Goal: Task Accomplishment & Management: Complete application form

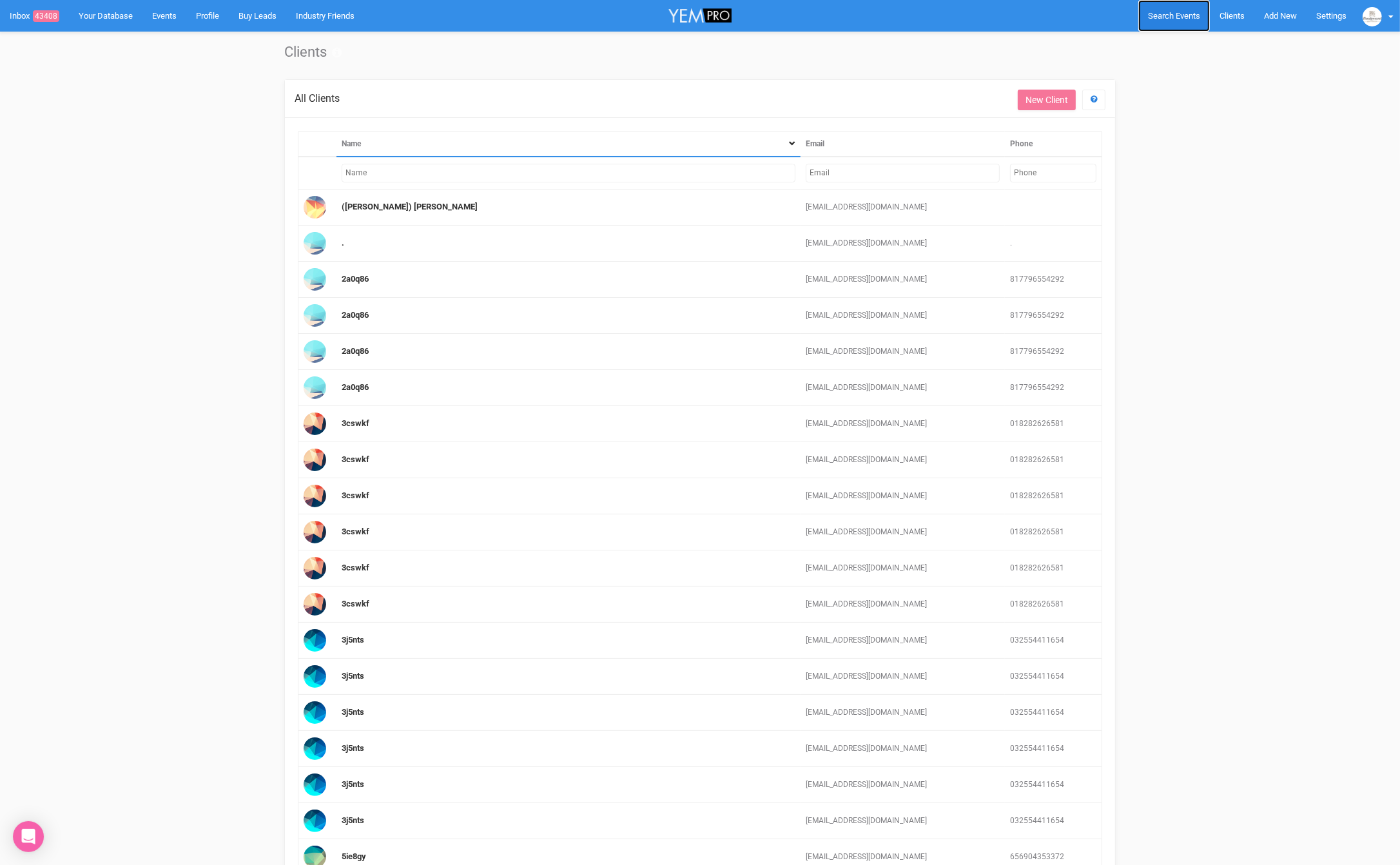
click at [1178, 15] on span "Search Events" at bounding box center [1174, 15] width 52 height 10
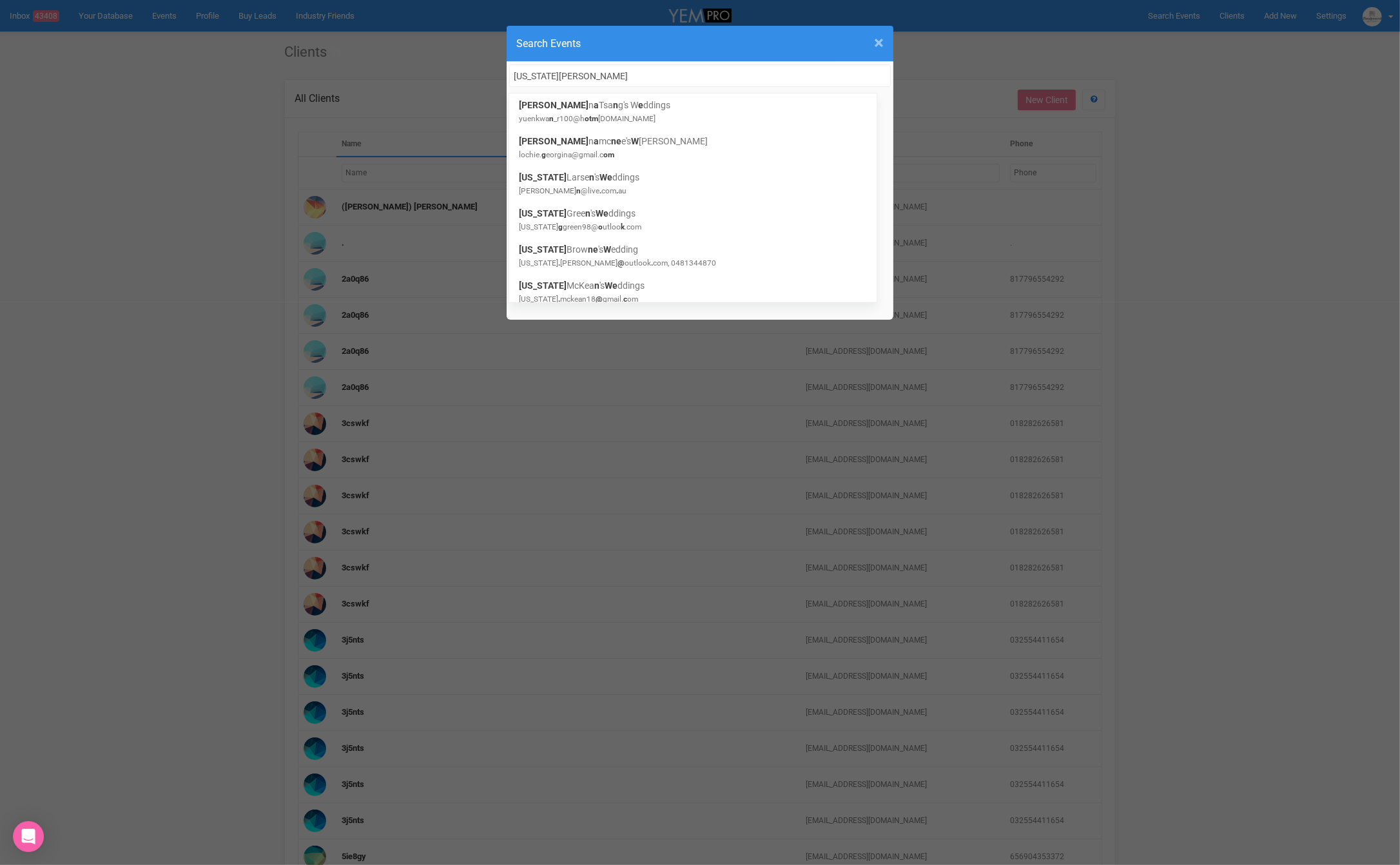
type input "[US_STATE][PERSON_NAME]"
click at [876, 48] on span "×" at bounding box center [879, 43] width 10 height 21
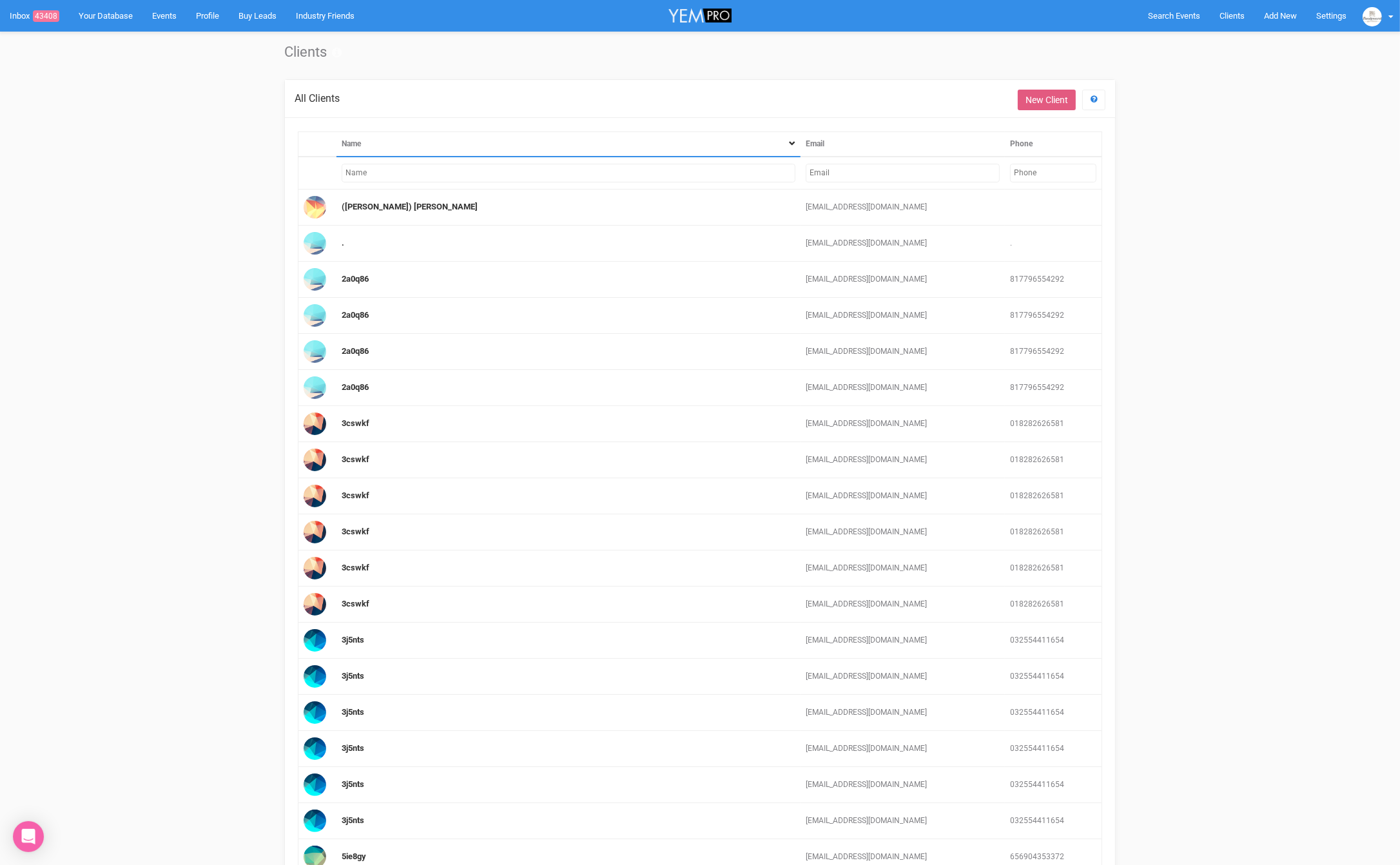
click at [1048, 90] on link "New Client" at bounding box center [1047, 99] width 58 height 20
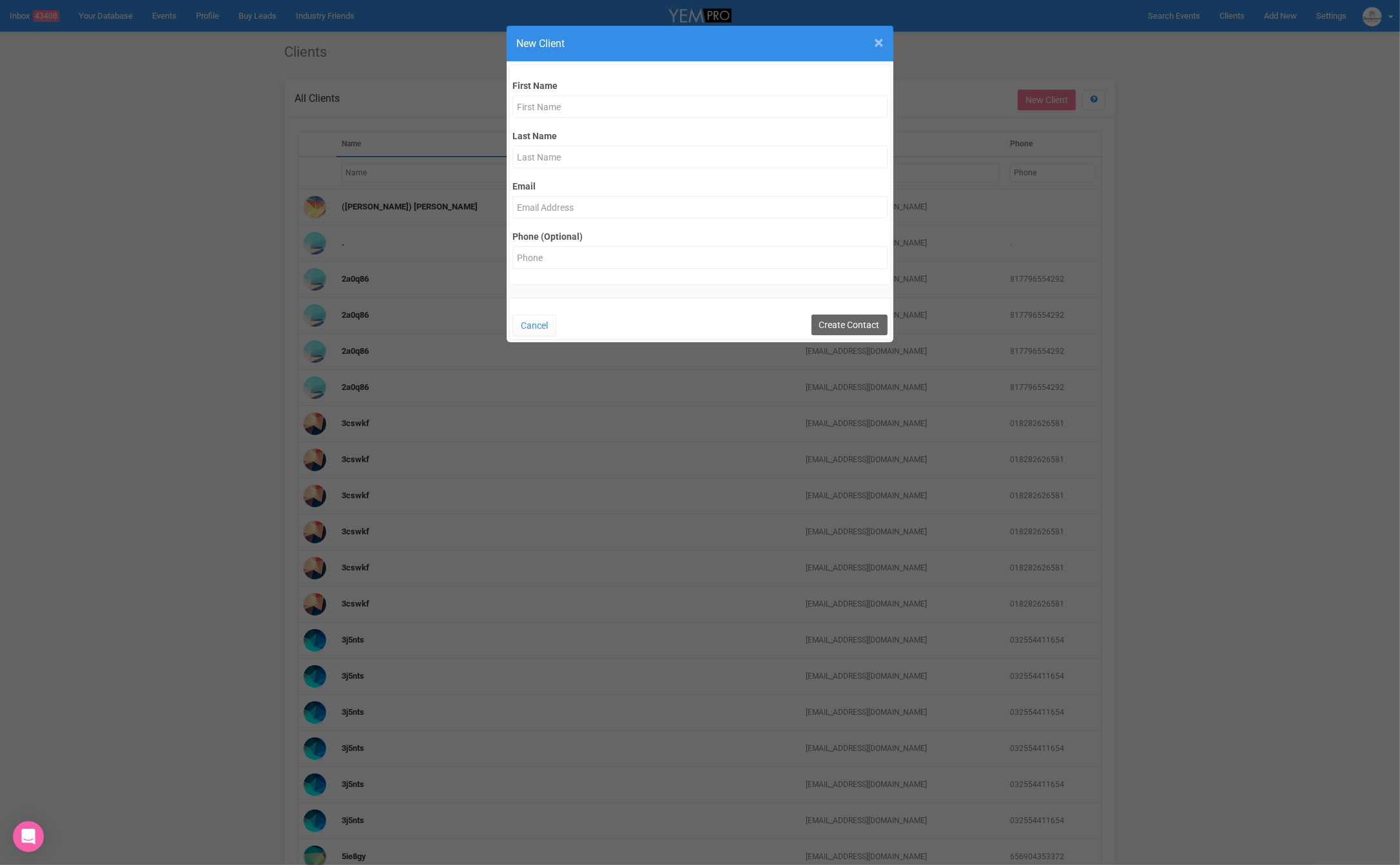
click at [879, 42] on span "×" at bounding box center [879, 43] width 10 height 21
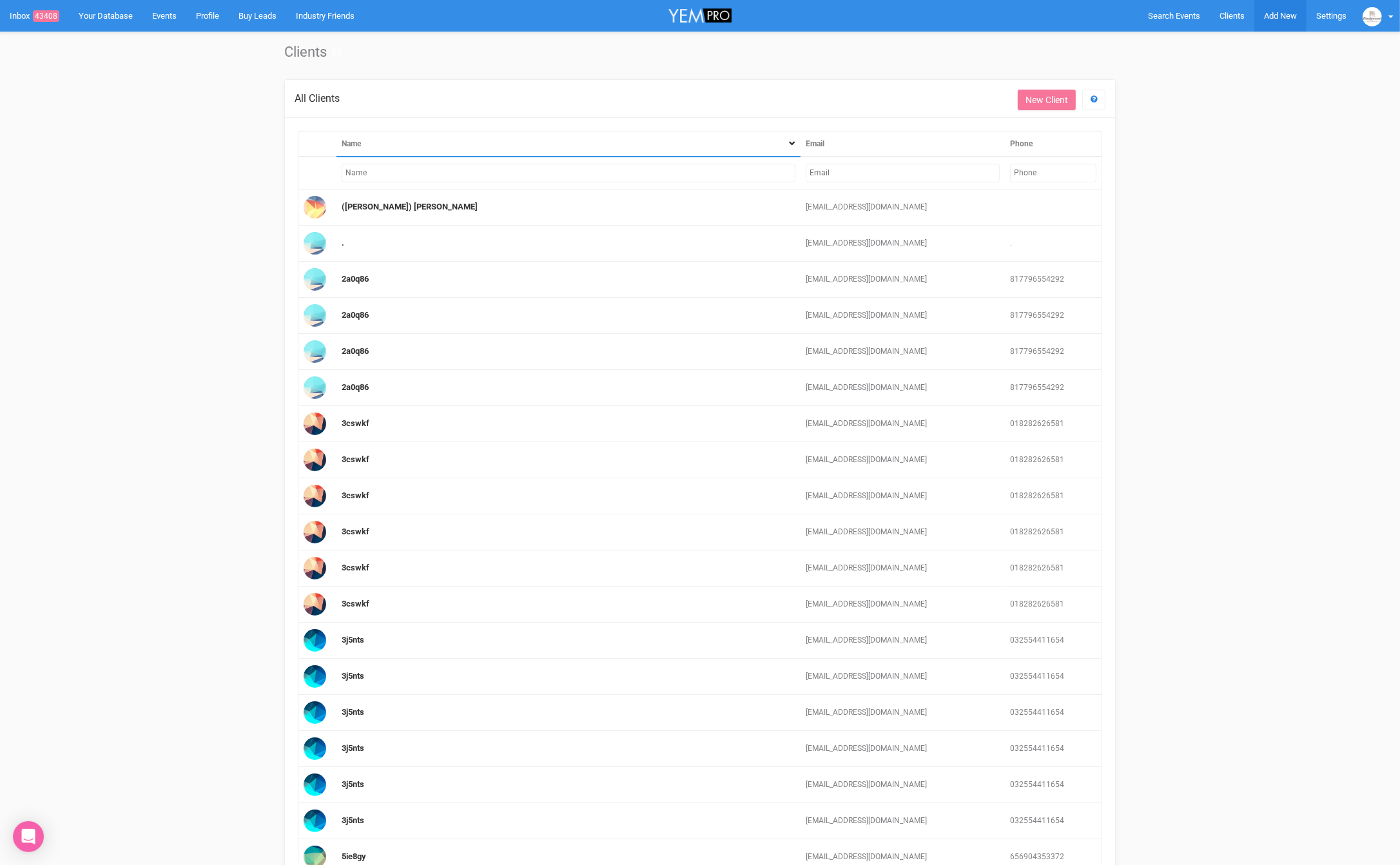
click at [1269, 11] on span "Add New" at bounding box center [1281, 15] width 33 height 10
click at [1258, 120] on link "New Enquiry" at bounding box center [1250, 119] width 97 height 25
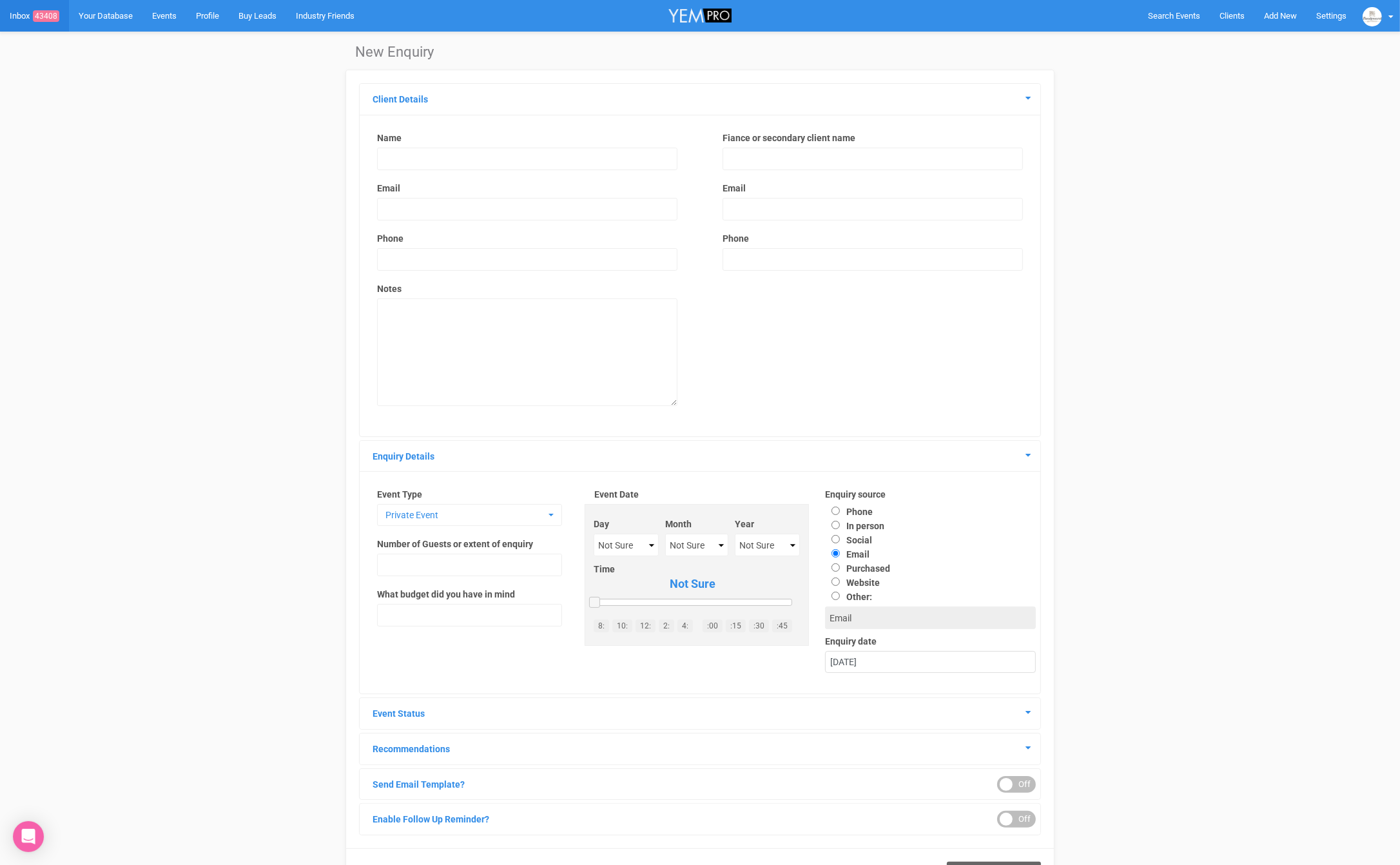
click at [504, 151] on input "text" at bounding box center [527, 159] width 301 height 23
type input "[US_STATE][PERSON_NAME]"
click at [832, 167] on input "text" at bounding box center [873, 158] width 301 height 23
type input "[PERSON_NAME]"
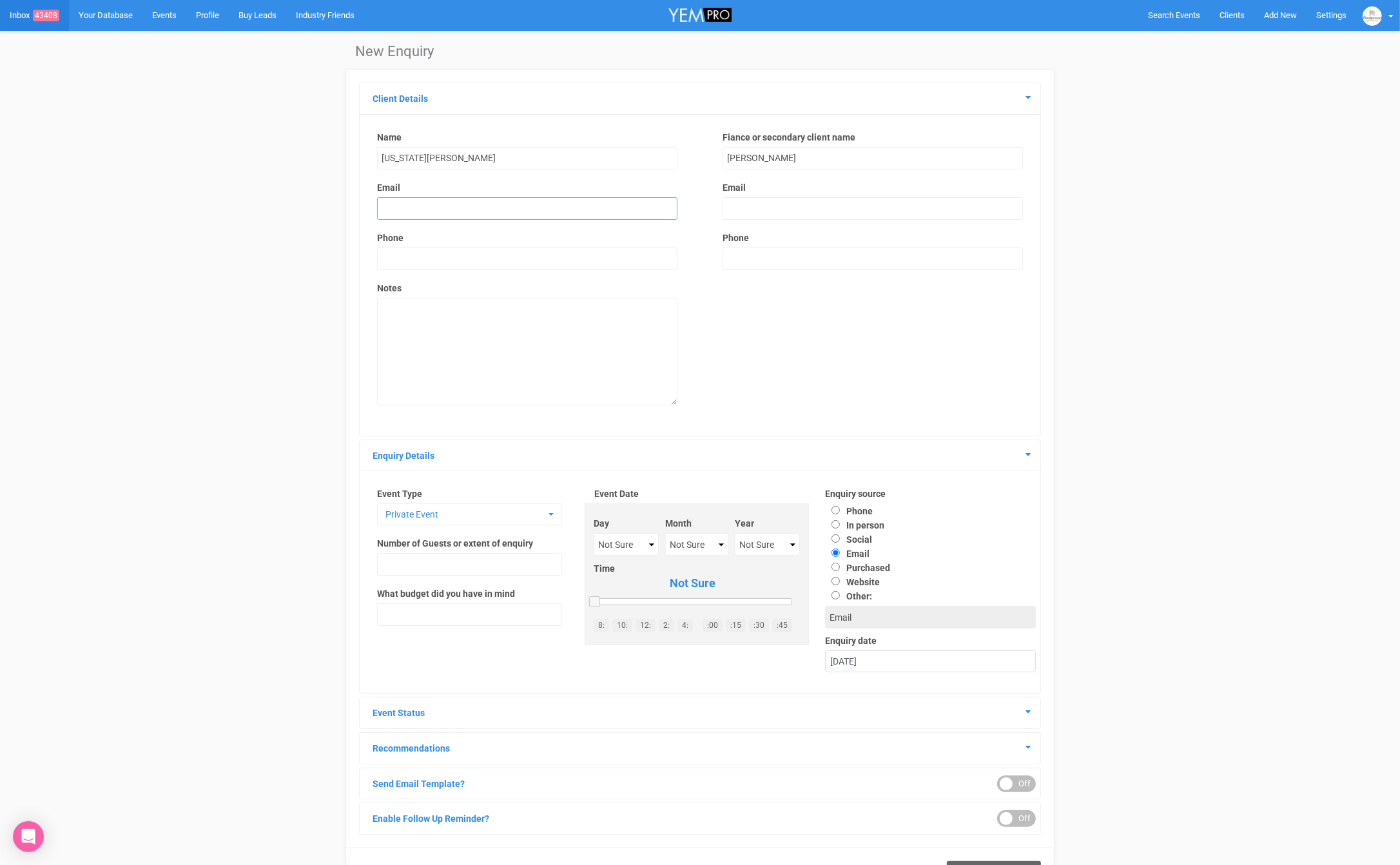
click at [476, 217] on input "email" at bounding box center [527, 209] width 301 height 23
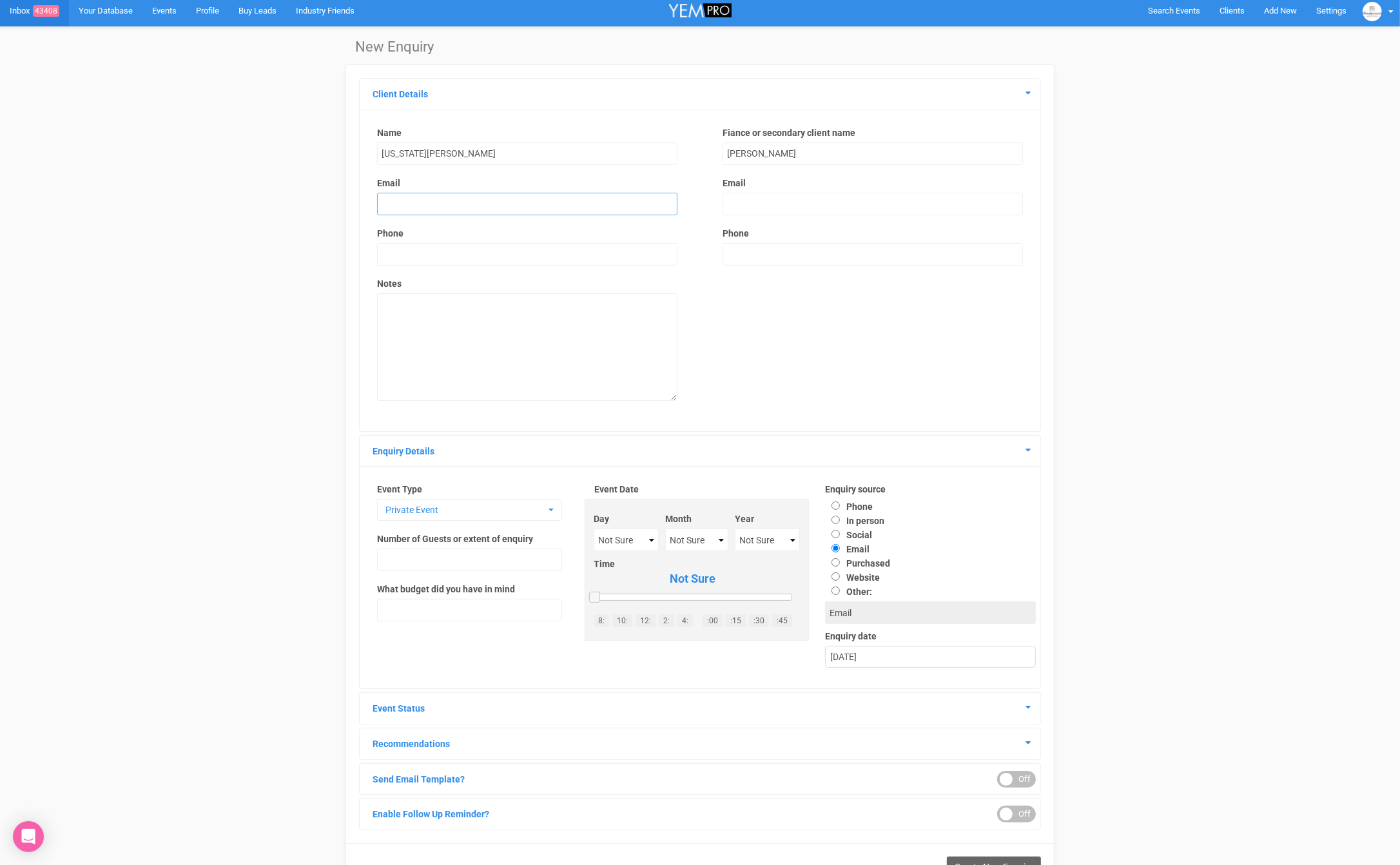
click at [426, 206] on input "email" at bounding box center [527, 204] width 301 height 23
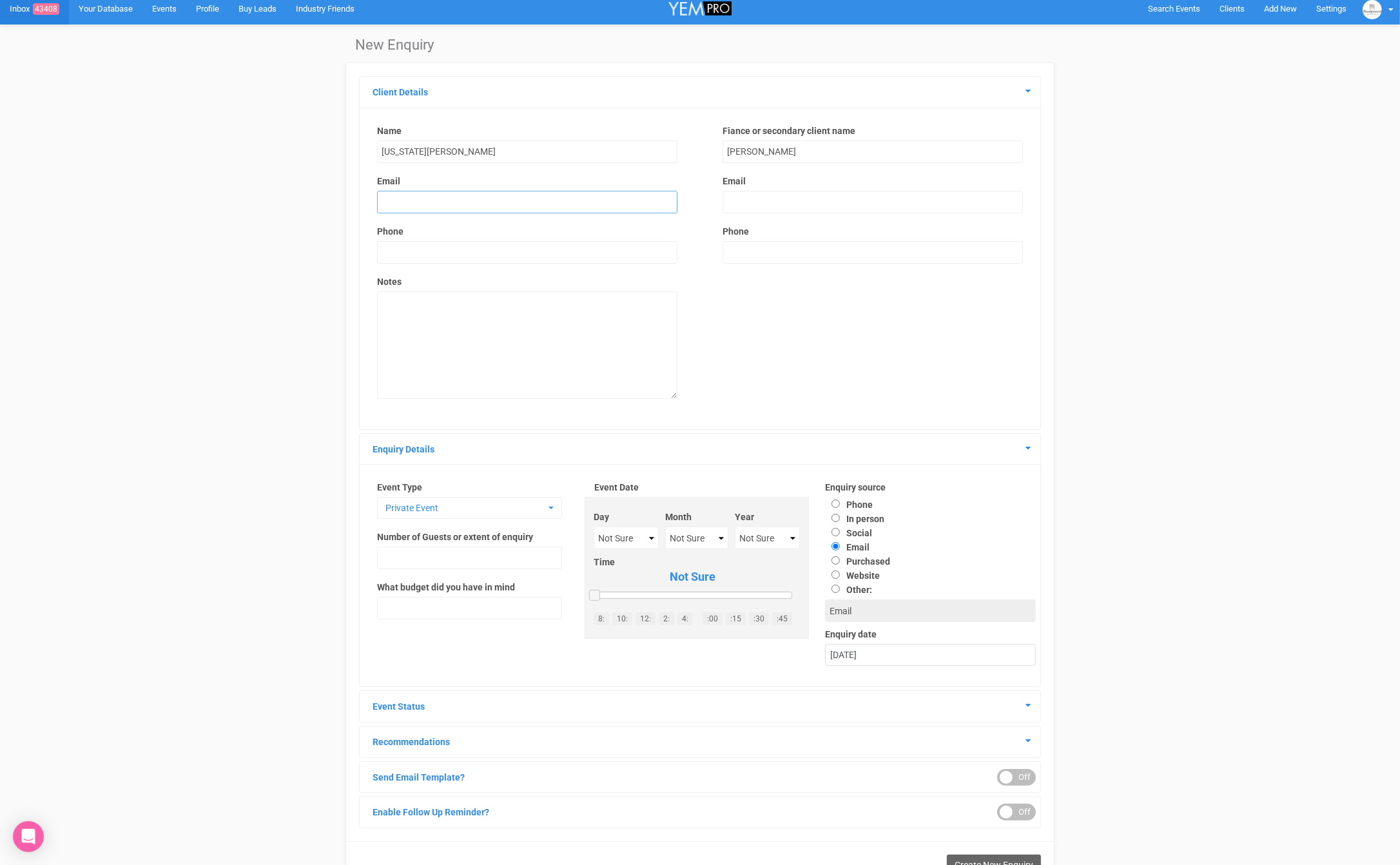
scroll to position [8, 0]
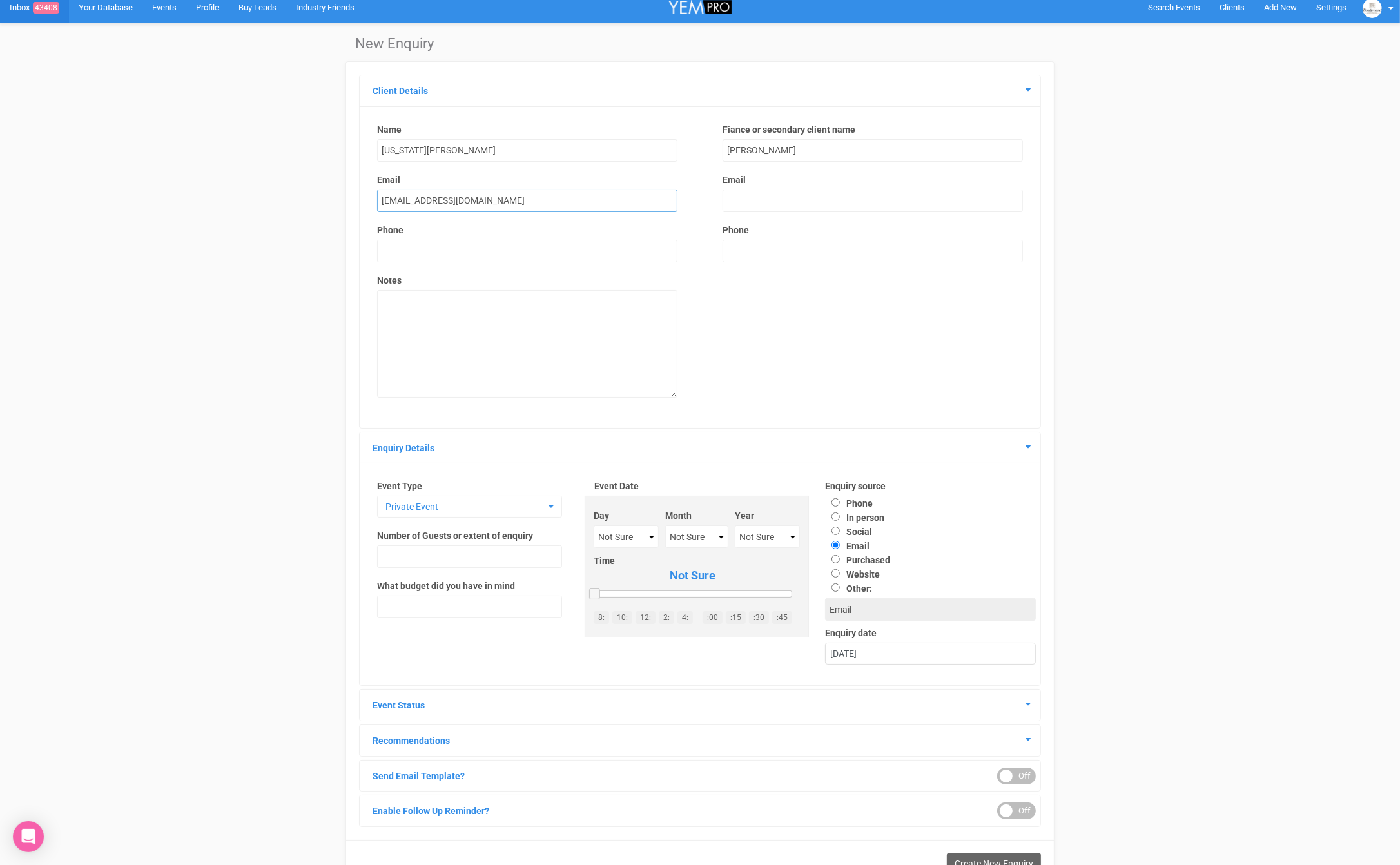
type input "[EMAIL_ADDRESS][DOMAIN_NAME]"
click at [778, 200] on input "email" at bounding box center [873, 201] width 301 height 23
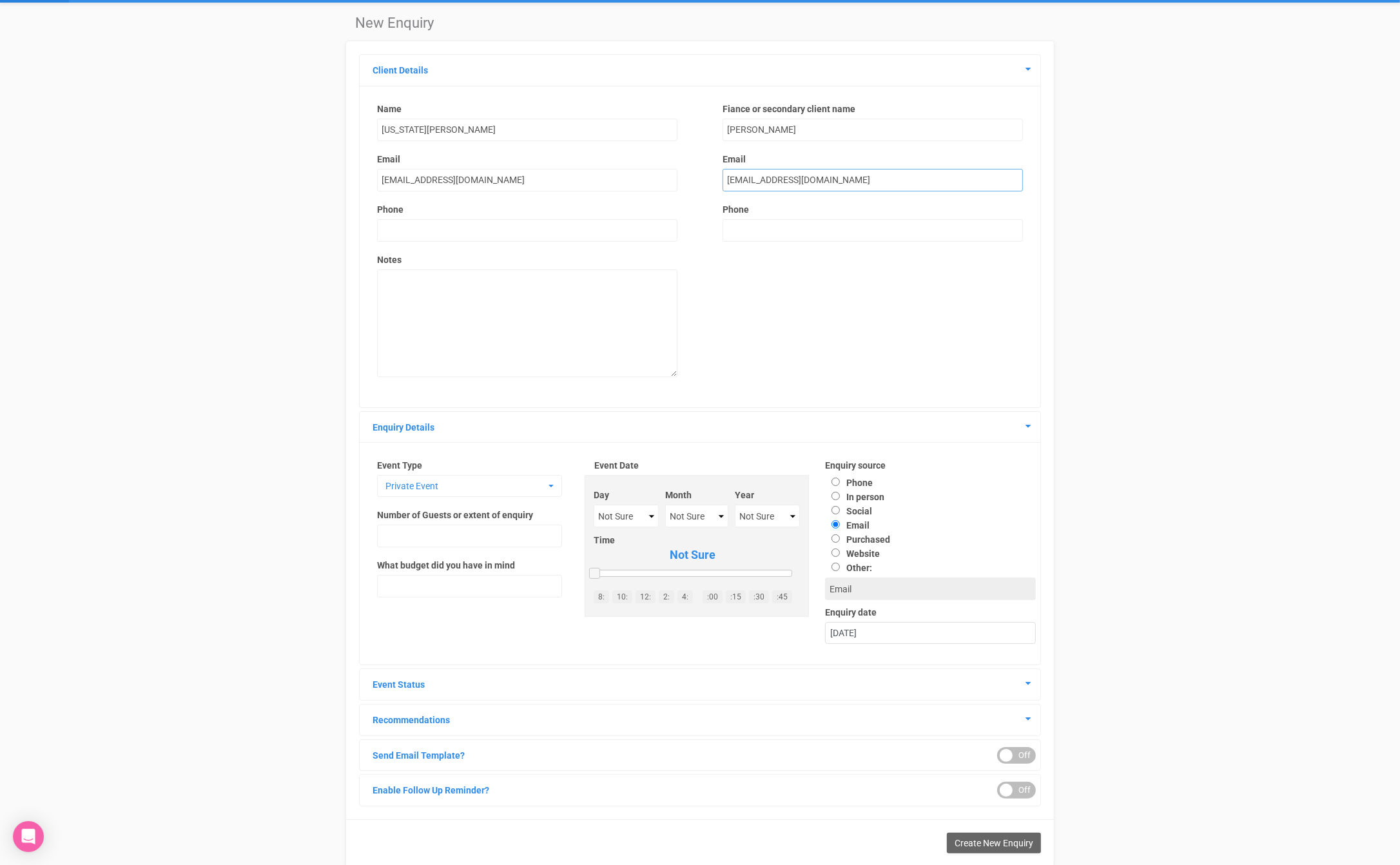
scroll to position [61, 0]
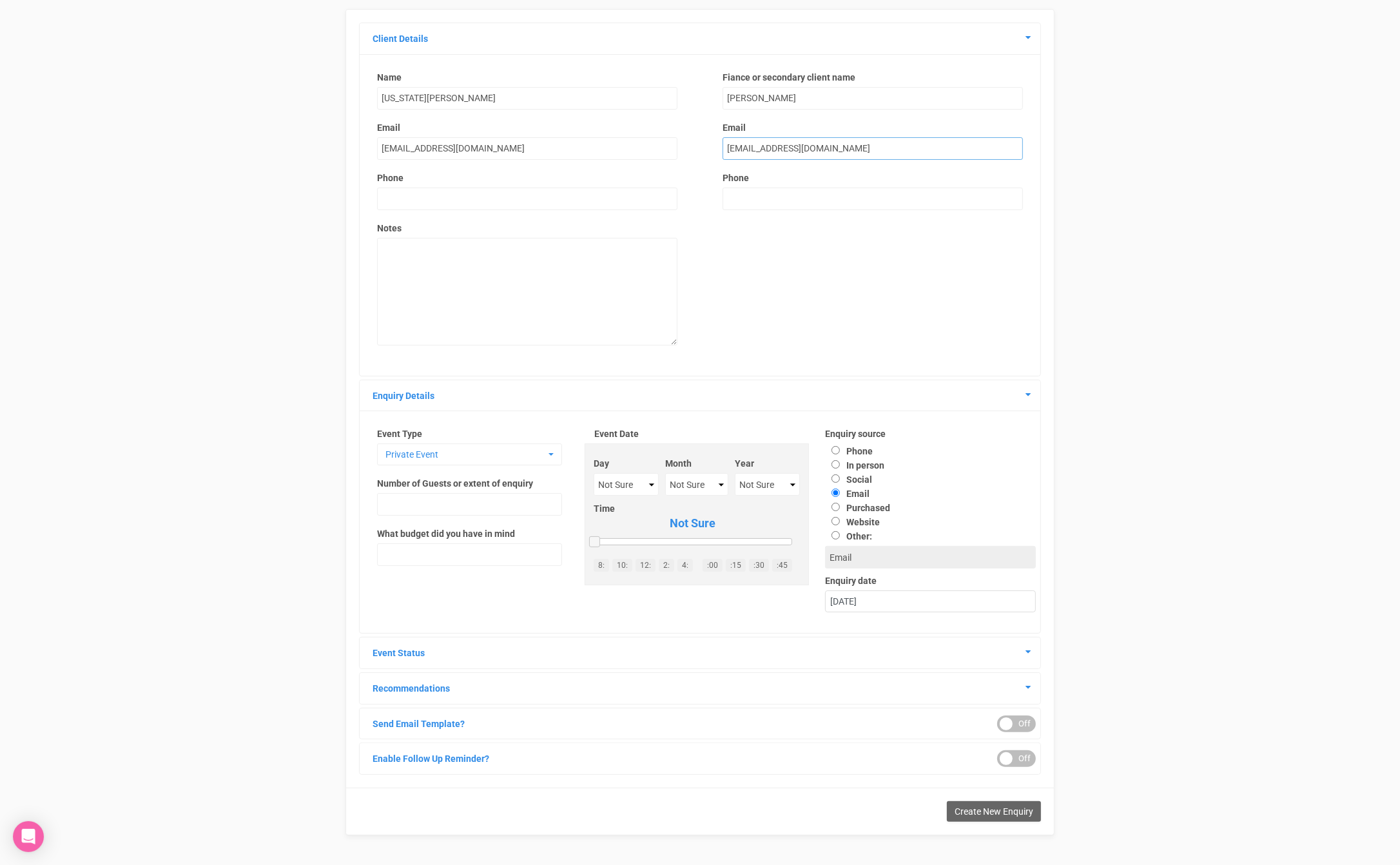
type input "[EMAIL_ADDRESS][DOMAIN_NAME]"
drag, startPoint x: 834, startPoint y: 535, endPoint x: 842, endPoint y: 544, distance: 12.0
click at [834, 535] on input "Other:" at bounding box center [836, 535] width 8 height 8
radio input "true"
click at [845, 552] on input "text" at bounding box center [930, 557] width 210 height 23
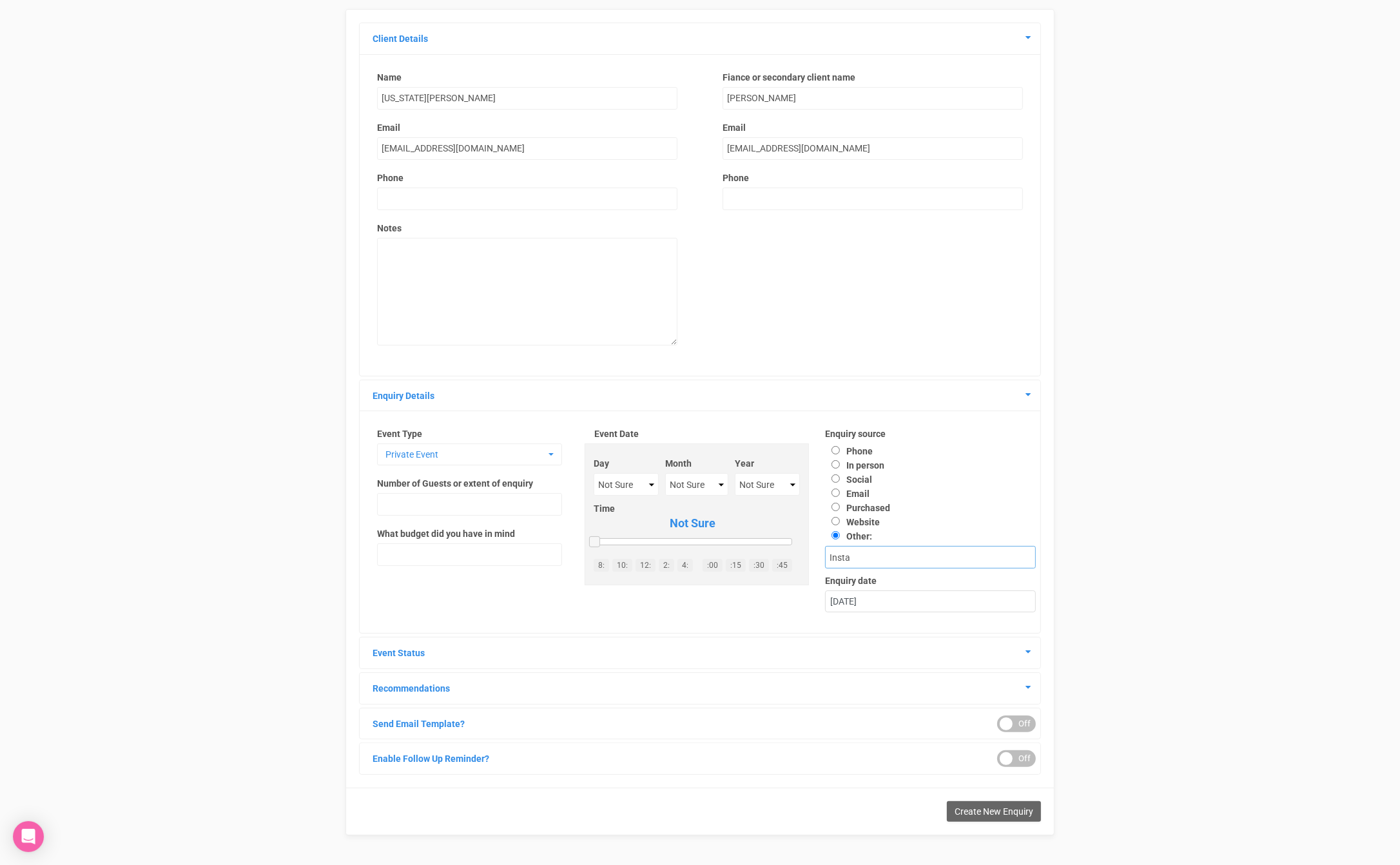
type input "Insta"
click at [438, 500] on input "text" at bounding box center [470, 504] width 185 height 23
click at [463, 455] on span "Private Event" at bounding box center [465, 454] width 160 height 13
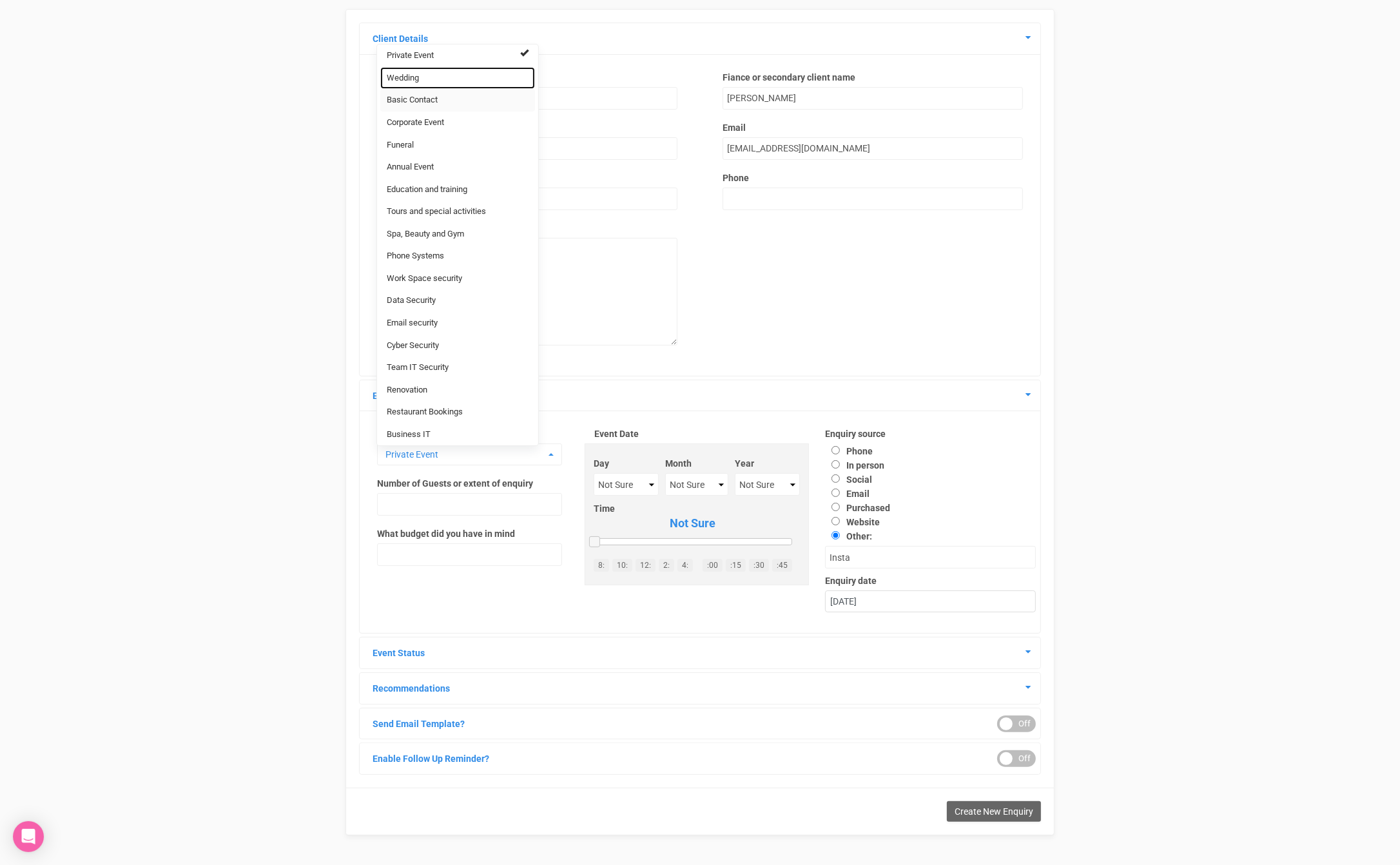
drag, startPoint x: 436, startPoint y: 76, endPoint x: 435, endPoint y: 95, distance: 19.0
click at [436, 76] on link "Wedding" at bounding box center [457, 79] width 154 height 23
select select "20"
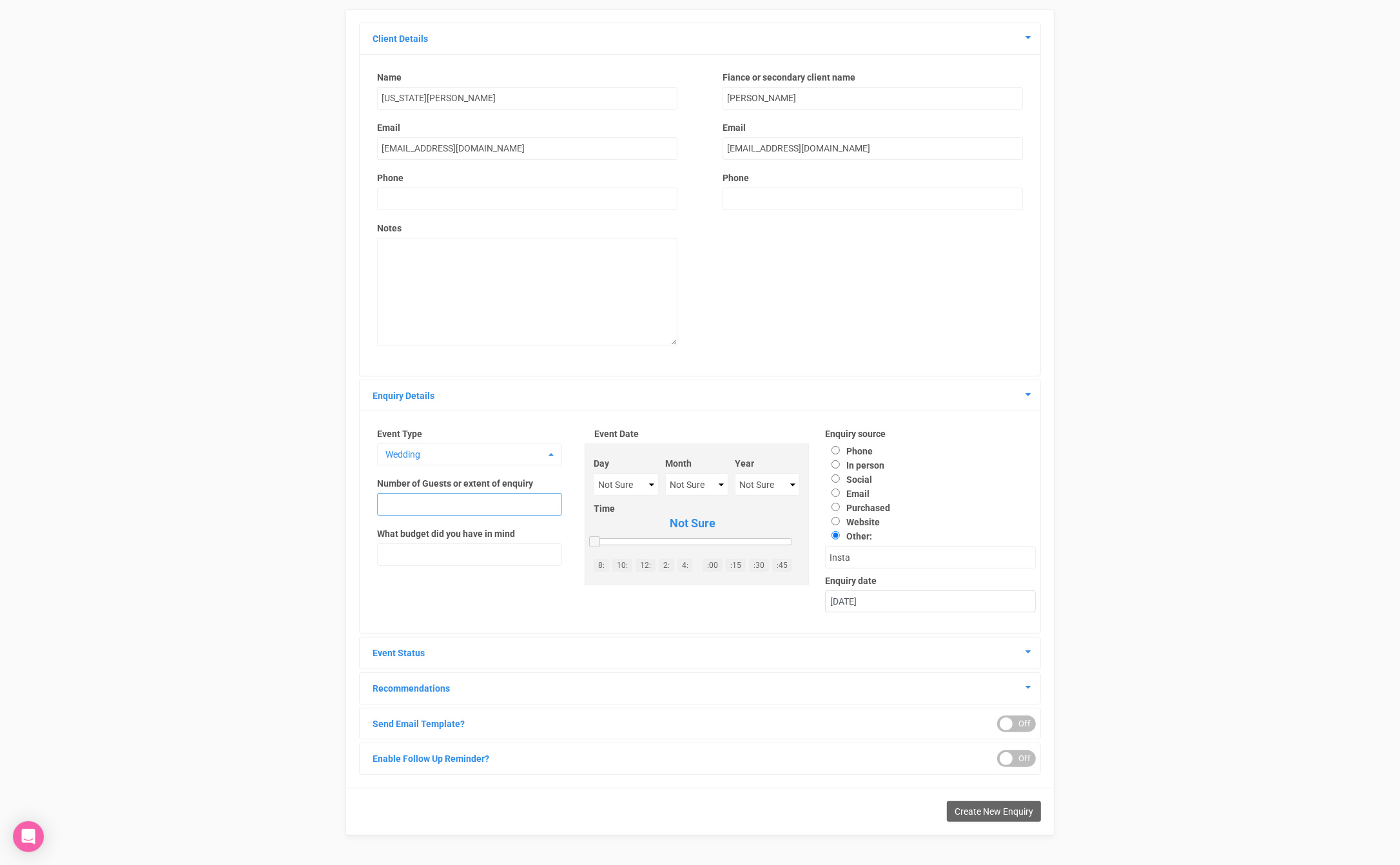
click at [437, 499] on input "text" at bounding box center [470, 504] width 185 height 23
click at [428, 504] on input "text" at bounding box center [470, 504] width 185 height 23
type input "20"
click at [396, 589] on div "Event Type Wedding Private Event Wedding Basic Contact Corporate Event Funeral …" at bounding box center [700, 522] width 691 height 213
click at [541, 669] on div "Client Details Name [US_STATE][PERSON_NAME] Email [EMAIL_ADDRESS][DOMAIN_NAME] …" at bounding box center [700, 399] width 682 height 752
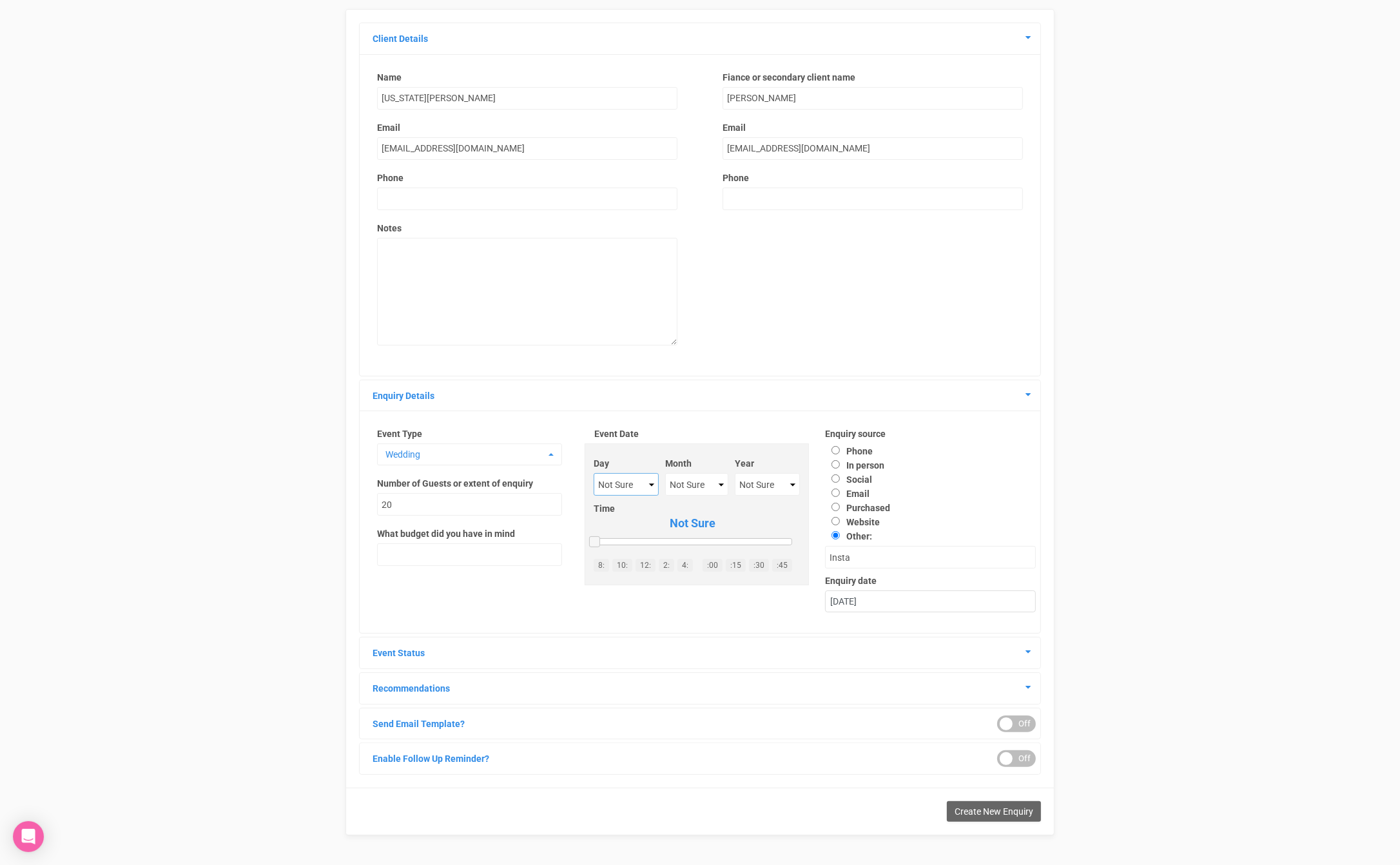
click at [607, 482] on select "Not Sure 1 2 3 4 5 6 7 8 9 10 11 12 13 14 15 16 17 18 19 20 21 22 23 24 25 26 2…" at bounding box center [626, 484] width 64 height 23
select select "20"
click at [688, 477] on select "Not Sure January February March April May June July August September October No…" at bounding box center [697, 484] width 63 height 23
select select "September"
click at [763, 480] on select "Not Sure 2020 2021 2022 2023 2024 2025 2026 2027 2028 2029 2030 2031 2032 2033 …" at bounding box center [766, 484] width 64 height 23
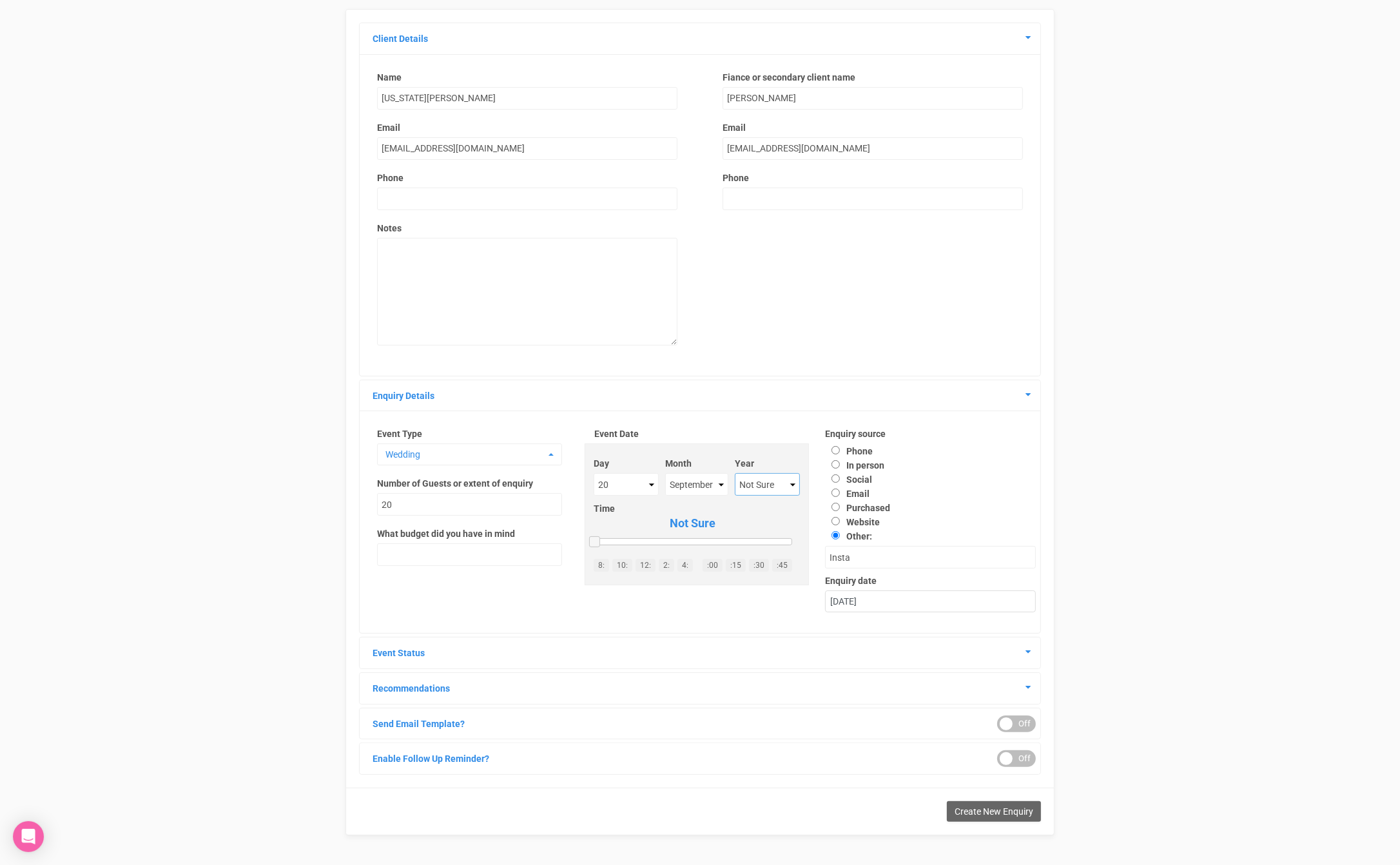
select select "2026"
click at [951, 656] on h4 "Event Status" at bounding box center [700, 653] width 661 height 11
click at [1029, 654] on icon at bounding box center [1028, 651] width 5 height 9
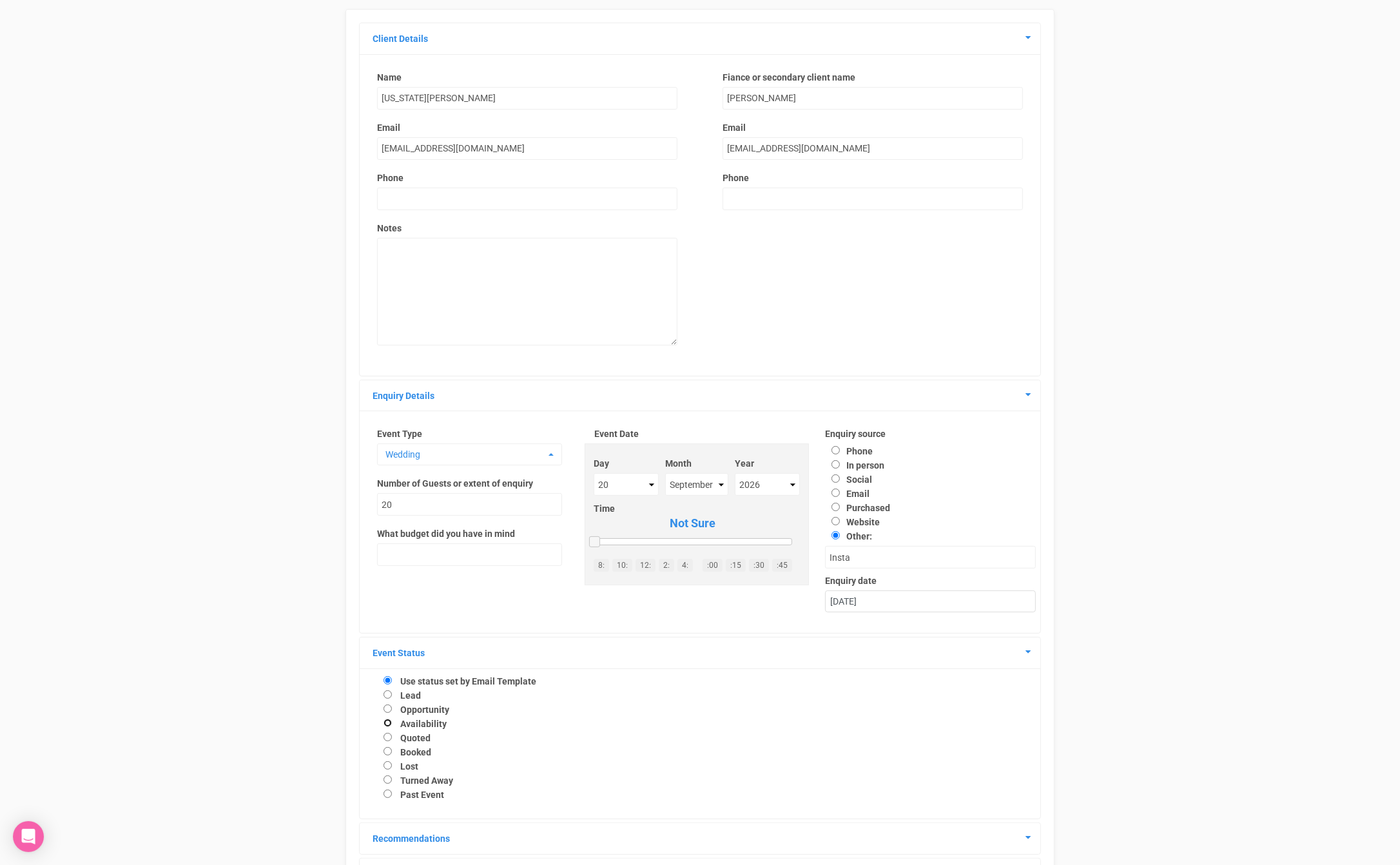
click at [388, 724] on input "Availability" at bounding box center [388, 723] width 8 height 8
radio input "true"
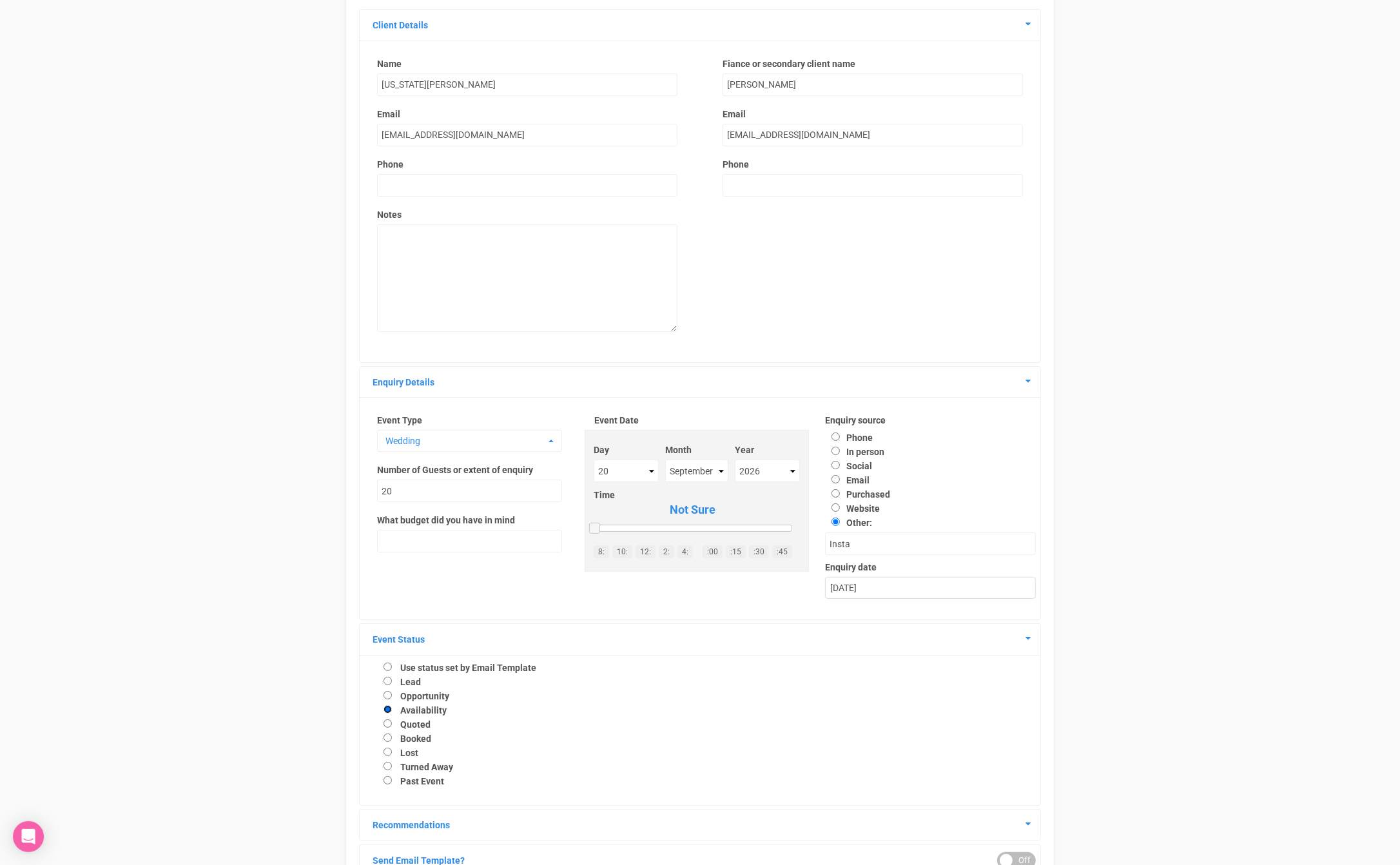
scroll to position [214, 0]
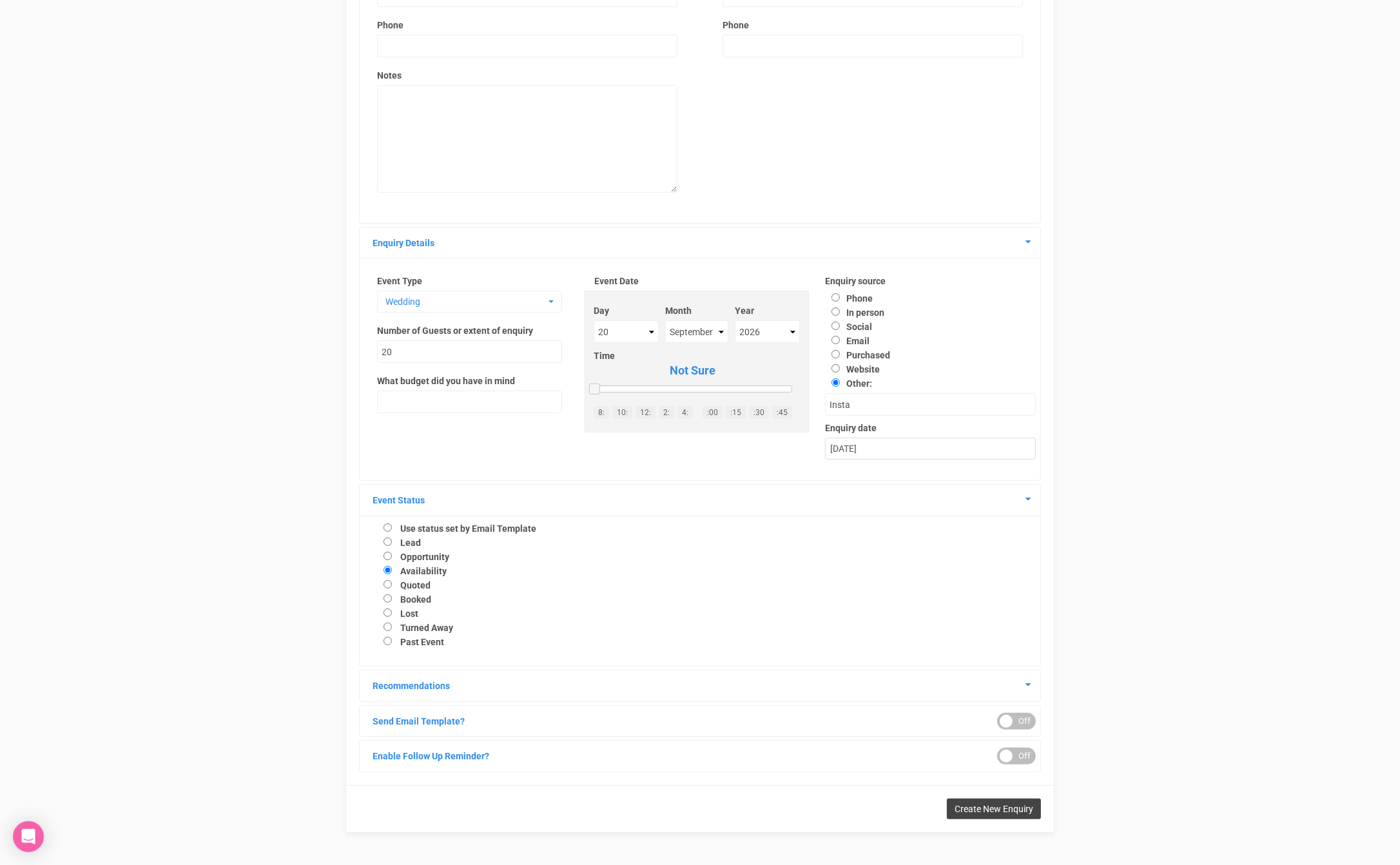
click at [990, 811] on span "Create New Enquiry" at bounding box center [994, 808] width 79 height 11
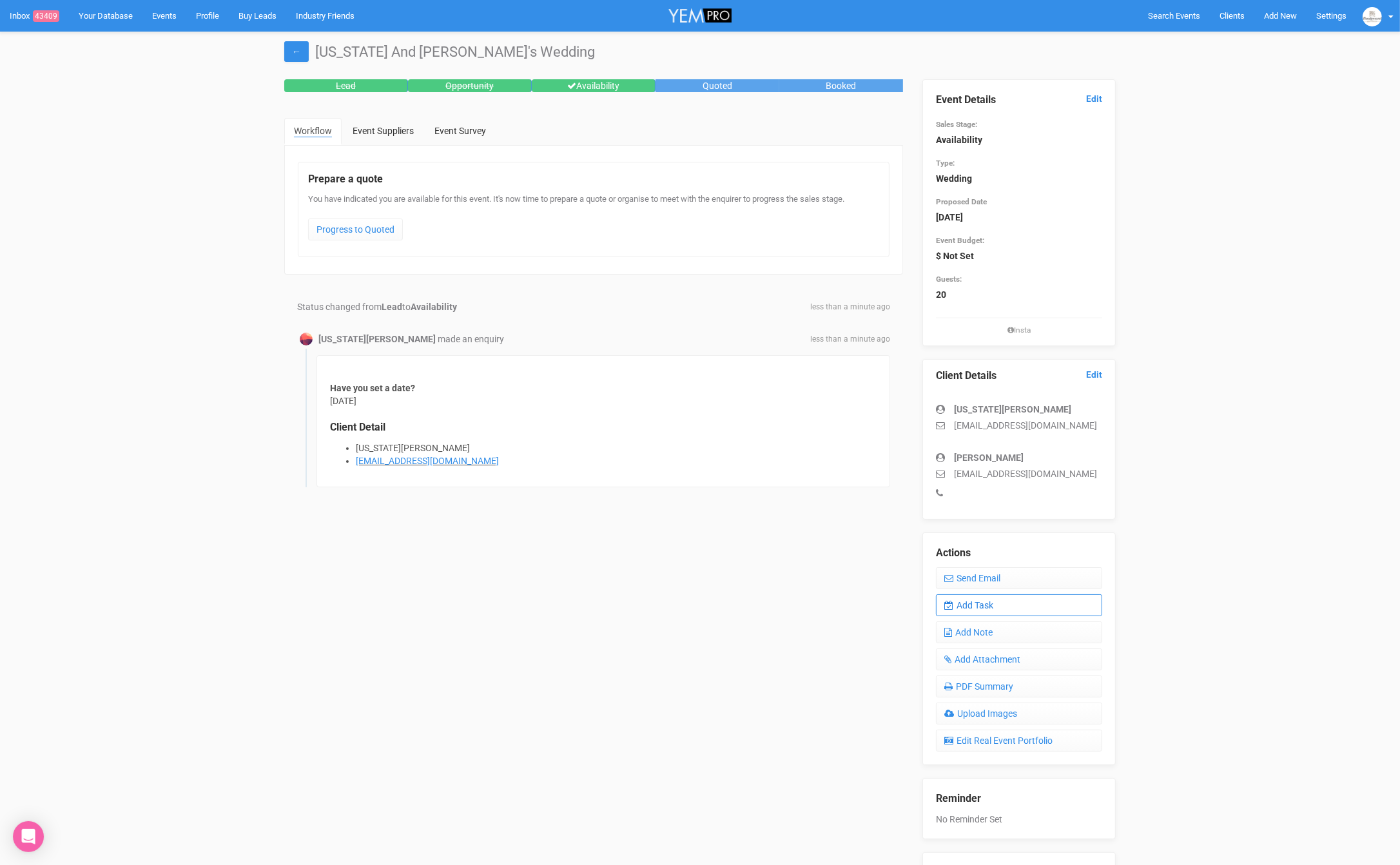
click at [1000, 603] on link "Add Task" at bounding box center [1019, 605] width 167 height 22
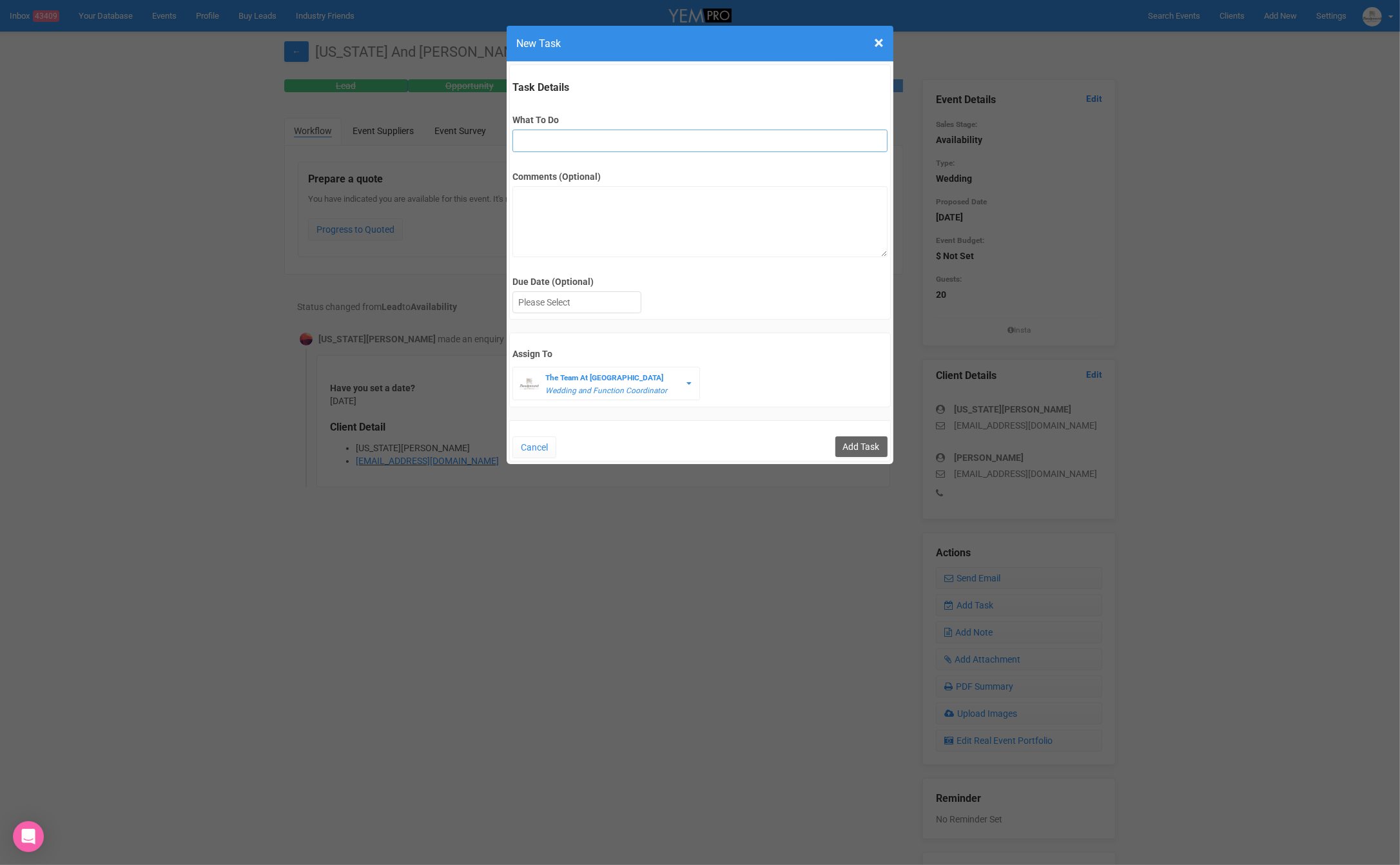
click at [563, 136] on input "What To Do" at bounding box center [700, 141] width 375 height 23
type input "FU after site"
click at [535, 305] on div at bounding box center [577, 302] width 128 height 21
click at [847, 442] on input "Add Task" at bounding box center [861, 446] width 52 height 20
type input "Save"
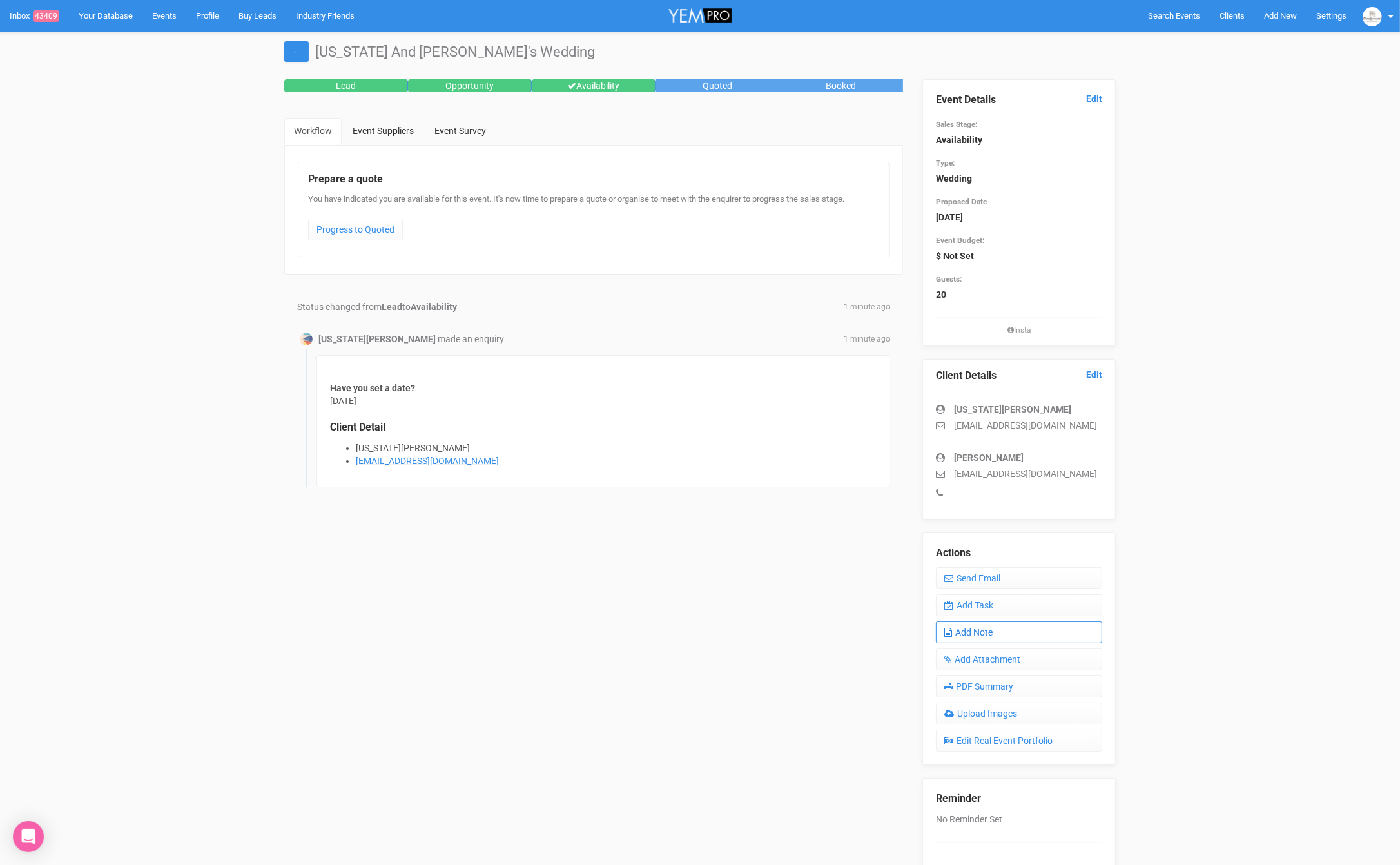
click at [991, 633] on link "Add Note" at bounding box center [1019, 632] width 167 height 22
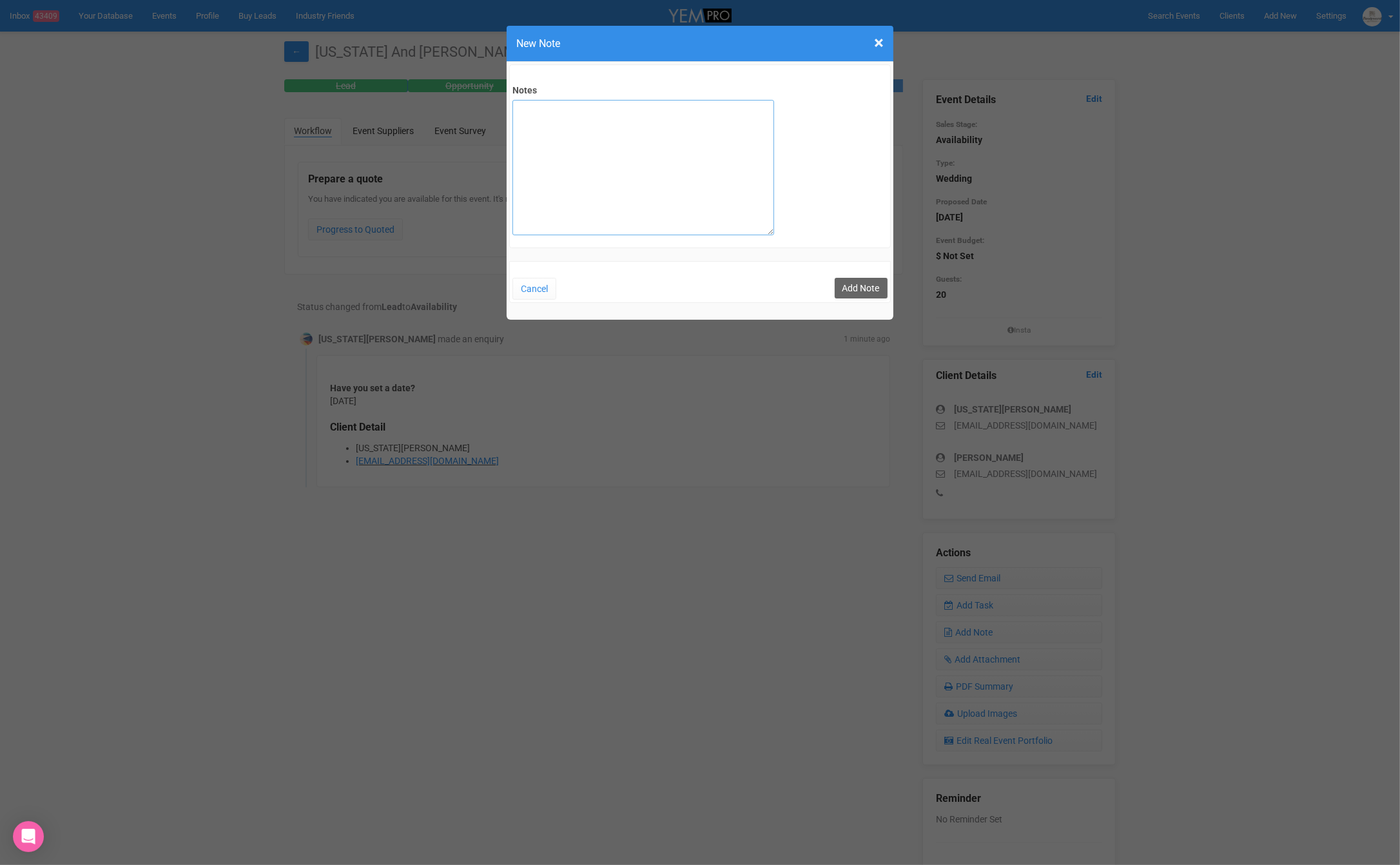
click at [627, 148] on textarea "Notes" at bounding box center [644, 167] width 262 height 136
type textarea "Site 20.09"
click at [858, 292] on button "Add Note" at bounding box center [860, 288] width 53 height 20
